Goal: Task Accomplishment & Management: Use online tool/utility

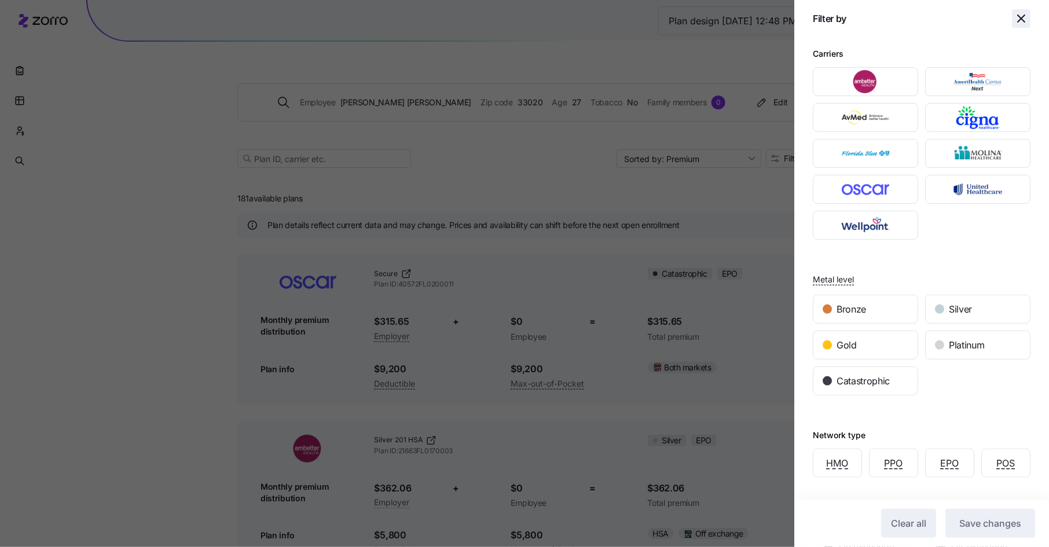
click at [1026, 16] on icon "button" at bounding box center [1021, 19] width 14 height 14
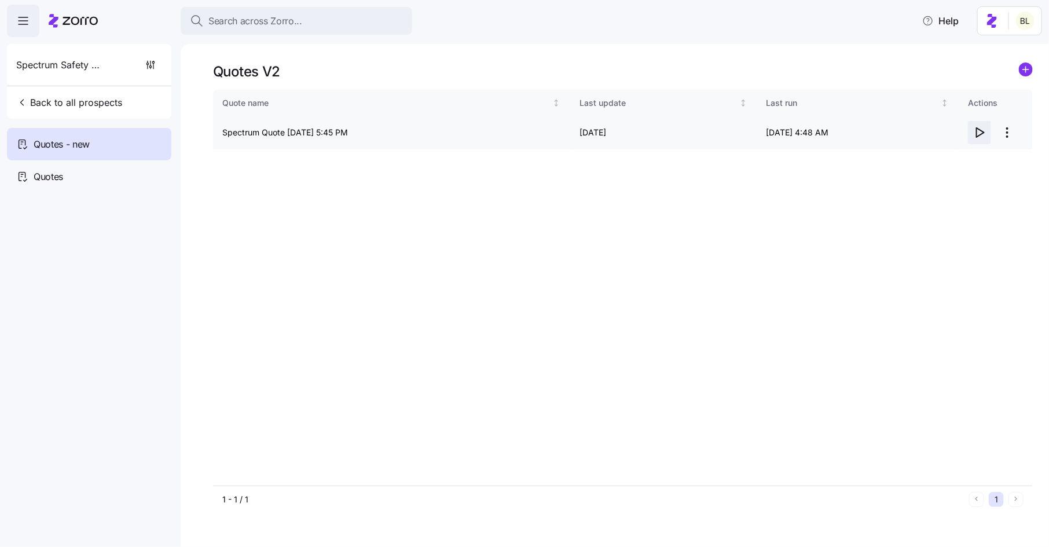
click at [976, 133] on icon "button" at bounding box center [980, 133] width 14 height 14
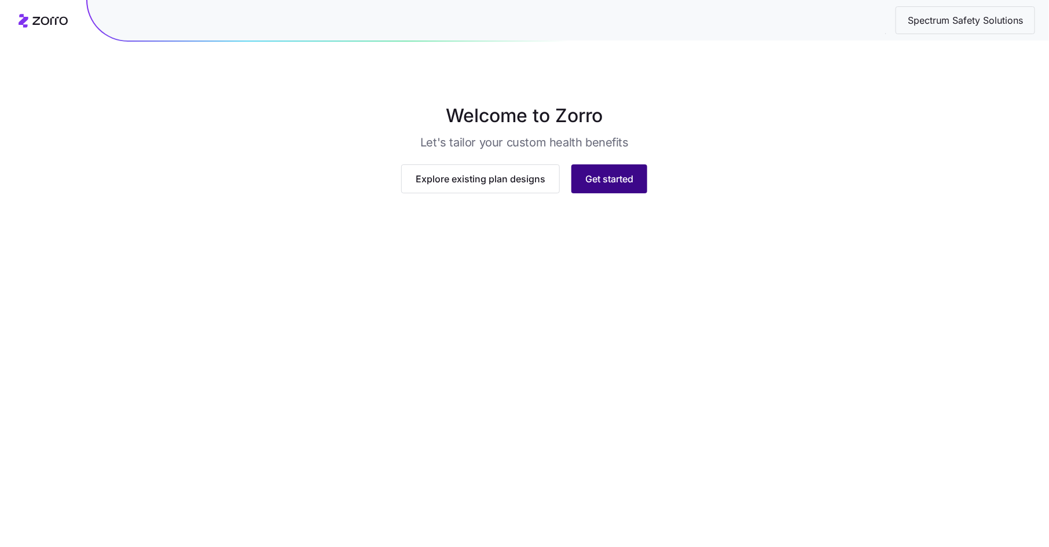
click at [619, 186] on span "Get started" at bounding box center [609, 179] width 48 height 14
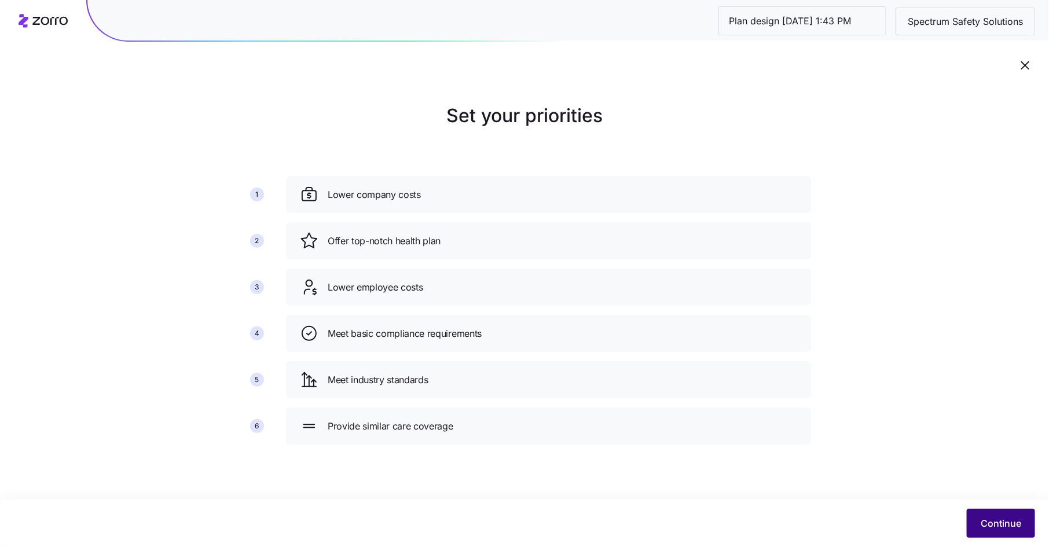
click at [986, 516] on button "Continue" at bounding box center [1001, 523] width 68 height 29
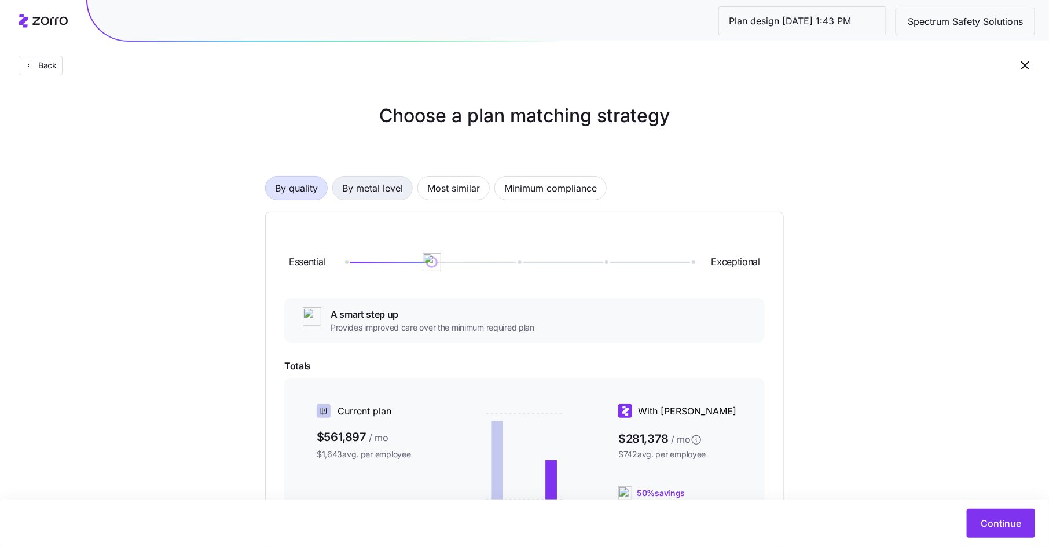
click at [392, 184] on span "By metal level" at bounding box center [372, 188] width 61 height 23
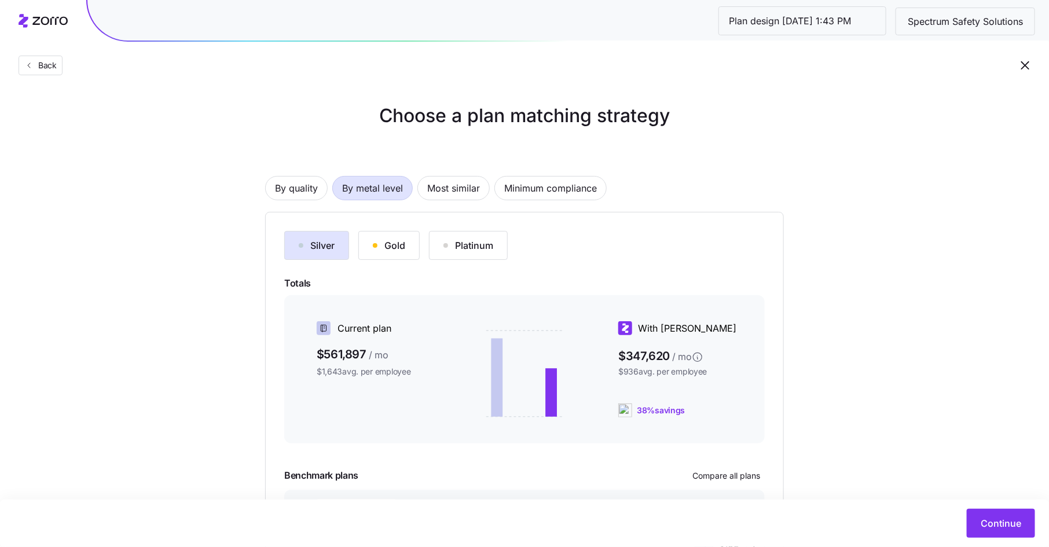
click at [384, 241] on div "Gold" at bounding box center [389, 246] width 32 height 14
click at [1017, 526] on span "Continue" at bounding box center [1001, 523] width 41 height 14
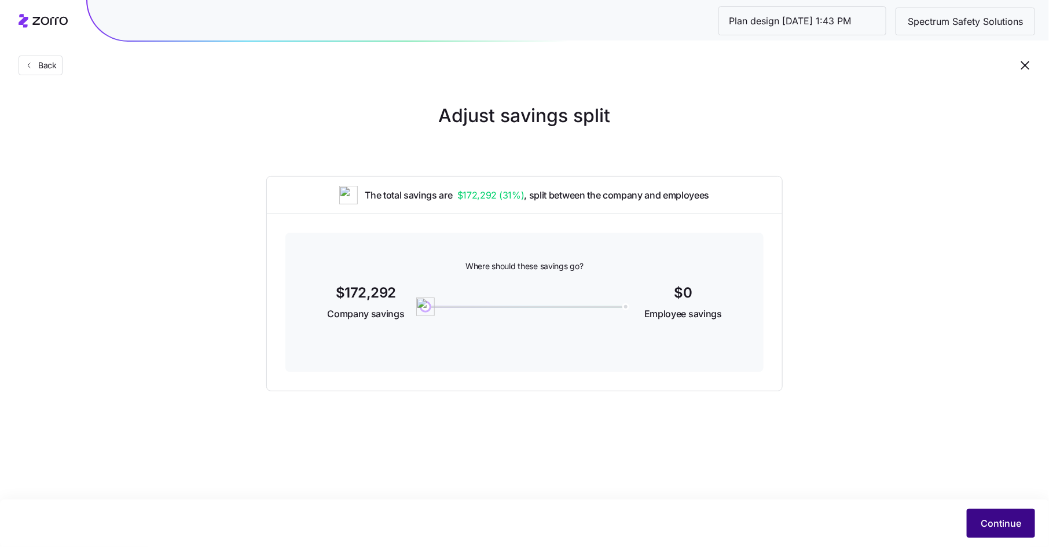
click at [1015, 527] on span "Continue" at bounding box center [1001, 523] width 41 height 14
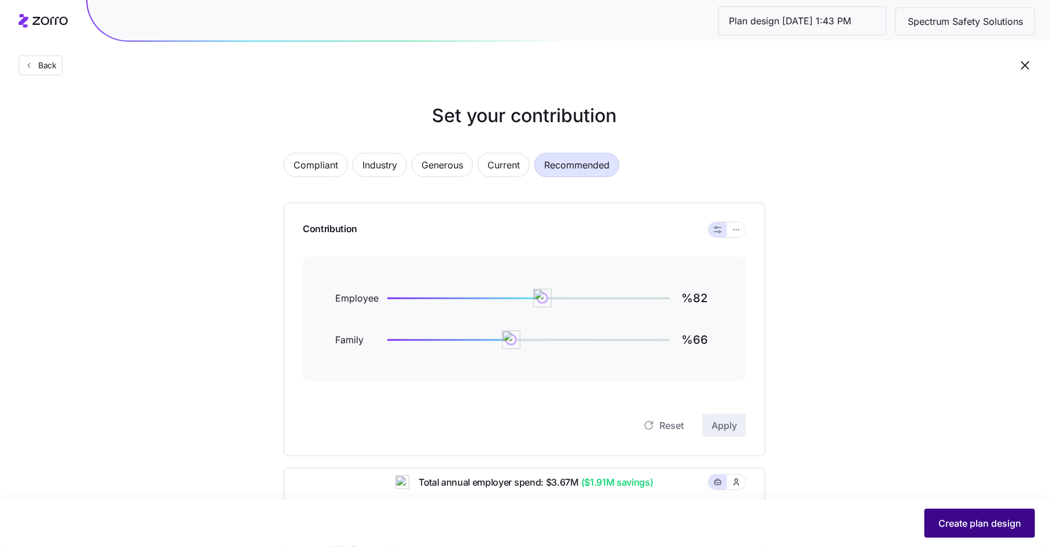
click at [996, 522] on span "Create plan design" at bounding box center [980, 523] width 83 height 14
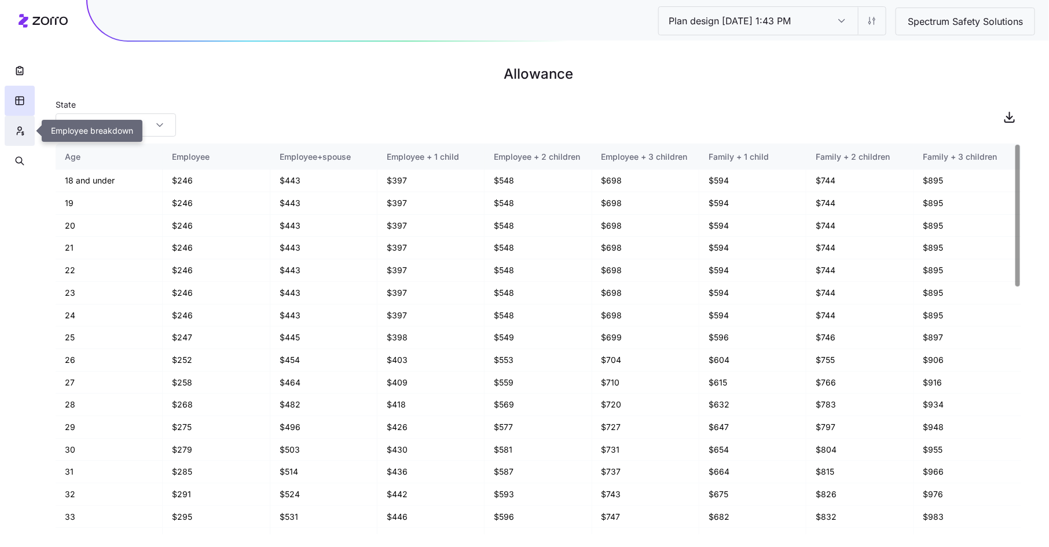
click at [28, 126] on button "button" at bounding box center [20, 131] width 30 height 30
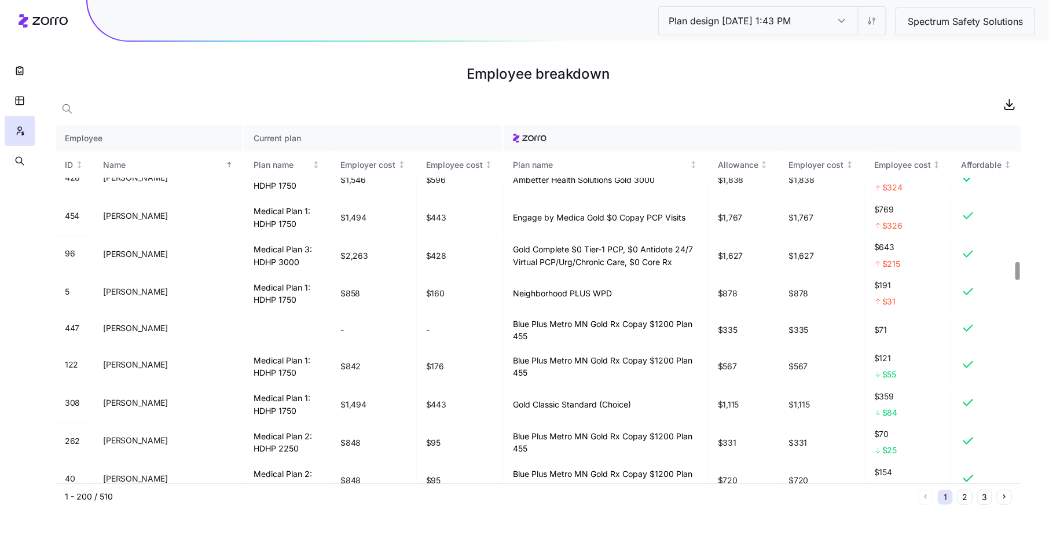
scroll to position [2739, 0]
